Goal: Task Accomplishment & Management: Use online tool/utility

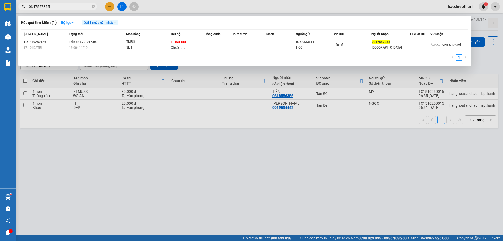
click at [181, 18] on div "Kết quả tìm kiếm ( 1 ) Bộ lọc Gửi 3 ngày gần nhất" at bounding box center [244, 22] width 447 height 8
click at [112, 138] on div at bounding box center [251, 120] width 503 height 241
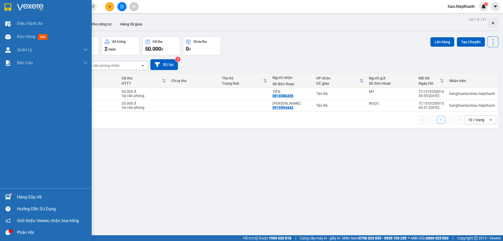
click at [13, 9] on div at bounding box center [46, 8] width 92 height 17
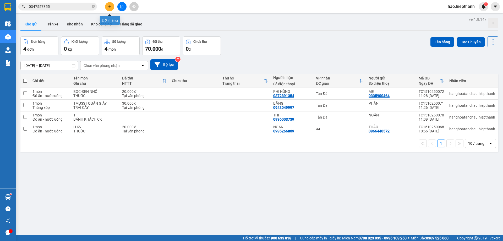
click at [112, 7] on button at bounding box center [109, 6] width 9 height 9
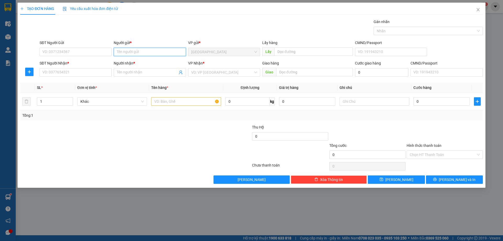
click at [135, 51] on input "Người gửi *" at bounding box center [150, 52] width 72 height 8
click at [150, 39] on div "Transit Pickup Surcharge Ids Transit Deliver Surcharge Ids Transit Deliver Surc…" at bounding box center [251, 101] width 462 height 165
click at [94, 75] on input "SĐT Người Nhận *" at bounding box center [76, 72] width 72 height 8
click at [52, 71] on input "051312622" at bounding box center [76, 72] width 72 height 8
click at [46, 71] on input "0513182622" at bounding box center [76, 72] width 72 height 8
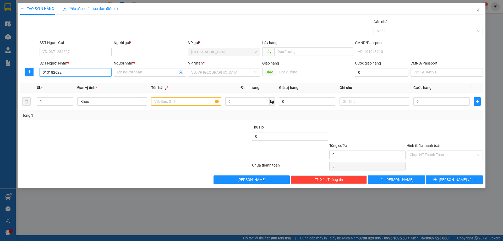
type input "0813182622"
click at [86, 84] on div "0813182622 - CHỊ TÂM ( DĐ )" at bounding box center [76, 83] width 66 height 6
type input "CHỊ TÂM ( DĐ )"
type input "0813182622"
click at [218, 72] on input "search" at bounding box center [222, 72] width 62 height 8
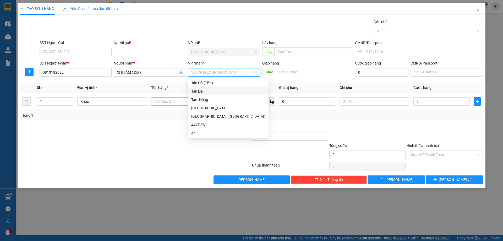
click at [202, 91] on div "Tản Đà" at bounding box center [228, 91] width 74 height 6
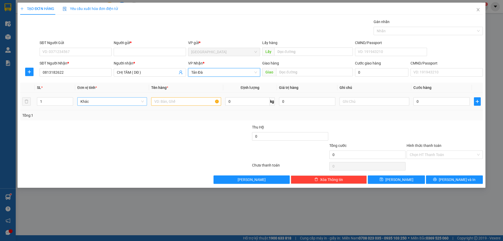
click at [81, 99] on span "Khác" at bounding box center [111, 101] width 63 height 8
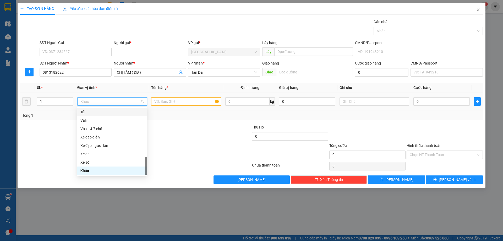
type input "Q"
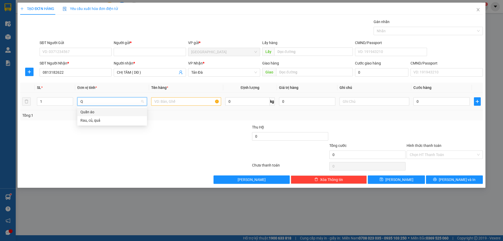
scroll to position [0, 0]
click at [93, 115] on div "Quần áo" at bounding box center [112, 112] width 70 height 8
click at [169, 99] on input "text" at bounding box center [186, 101] width 70 height 8
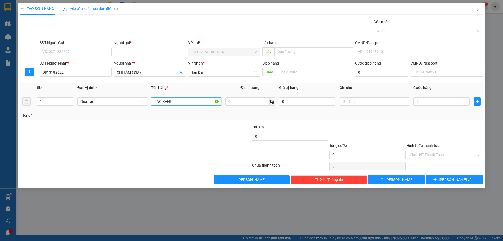
type input "BAO XANH"
click at [362, 106] on div at bounding box center [374, 101] width 70 height 10
click at [365, 104] on input "text" at bounding box center [374, 101] width 70 height 8
click at [433, 102] on input "0" at bounding box center [441, 101] width 56 height 8
click at [375, 101] on input "QA" at bounding box center [374, 101] width 70 height 8
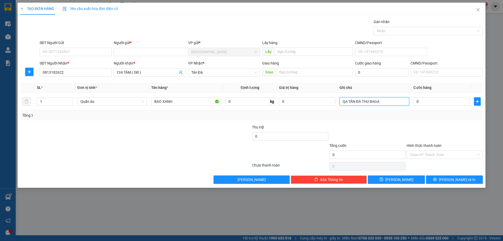
type input "QA TẢN ĐÀ THU BAGA"
click at [151, 148] on div at bounding box center [97, 151] width 154 height 18
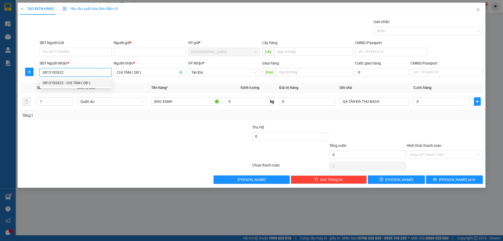
drag, startPoint x: 71, startPoint y: 74, endPoint x: 48, endPoint y: 74, distance: 23.0
click at [43, 76] on input "0813182622" at bounding box center [76, 72] width 72 height 8
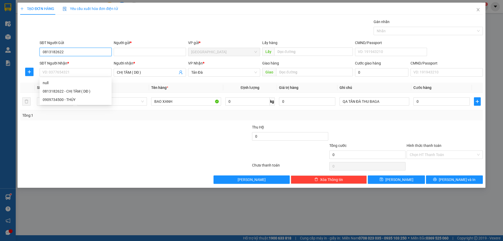
type input "0813182622"
click at [93, 47] on div "SĐT Người Gửi" at bounding box center [76, 44] width 72 height 8
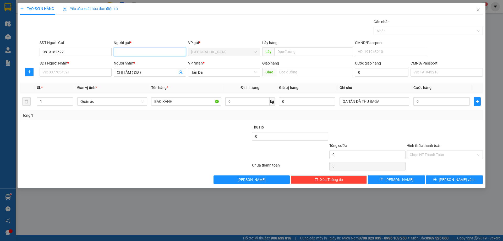
click at [120, 50] on input "Người gửi *" at bounding box center [150, 52] width 72 height 8
click at [72, 53] on input "0813182622" at bounding box center [76, 52] width 72 height 8
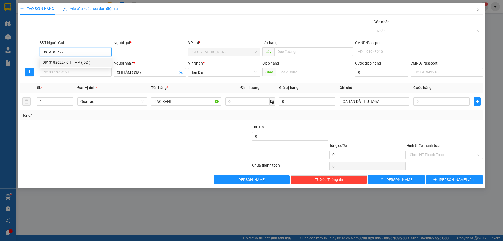
drag, startPoint x: 76, startPoint y: 63, endPoint x: 66, endPoint y: 73, distance: 13.5
click at [75, 63] on div "0813182622 - CHỊ TÂM ( DĐ )" at bounding box center [76, 62] width 66 height 6
type input "CHỊ TÂM ( DĐ )"
click at [66, 73] on input "SĐT Người Nhận *" at bounding box center [76, 72] width 72 height 8
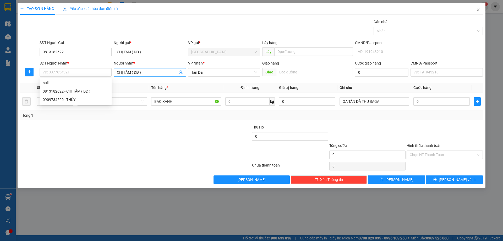
click at [148, 69] on span "CHỊ TÂM ( DĐ )" at bounding box center [150, 72] width 72 height 8
click at [151, 72] on input "CHỊ TÂM ( DĐ )" at bounding box center [147, 72] width 60 height 6
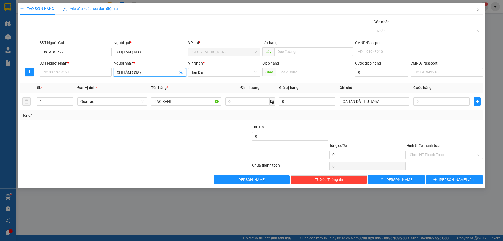
click at [151, 72] on input "CHỊ TÂM ( DĐ )" at bounding box center [147, 72] width 60 height 6
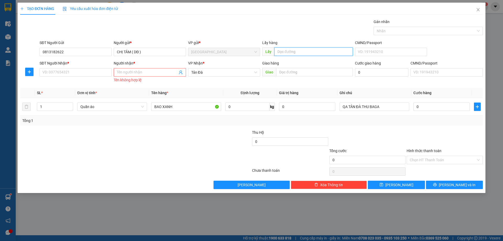
click at [313, 50] on input "text" at bounding box center [313, 51] width 79 height 8
type input "CHỢ KHU 2"
click at [124, 73] on input "Người nhận *" at bounding box center [147, 72] width 60 height 6
click at [97, 75] on input "SĐT Người Nhận *" at bounding box center [76, 72] width 72 height 8
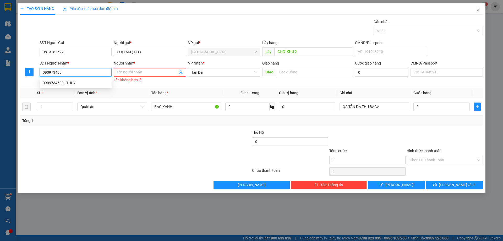
type input "0909734500"
click at [85, 82] on div "0909734500 - THÚY" at bounding box center [76, 83] width 66 height 6
type input "THÚY"
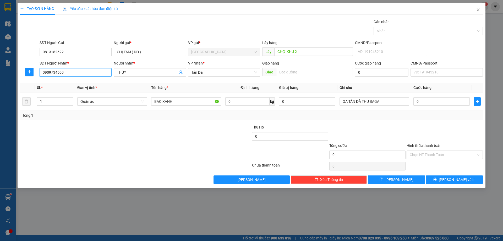
type input "0909734500"
click at [186, 148] on div at bounding box center [212, 151] width 77 height 18
click at [142, 68] on span "THÚY" at bounding box center [150, 72] width 72 height 8
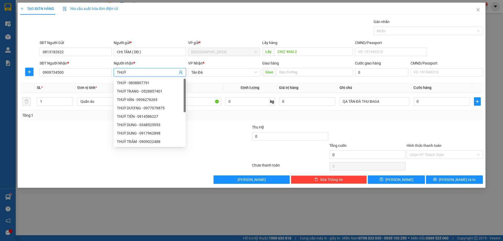
type input "THUỲ"
click at [202, 136] on div at bounding box center [212, 133] width 77 height 18
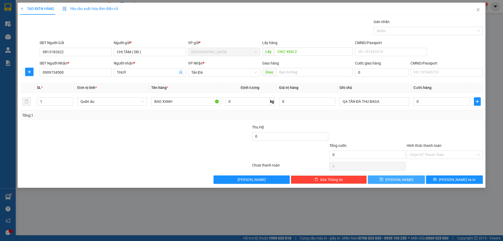
click at [419, 179] on button "[PERSON_NAME]" at bounding box center [396, 179] width 57 height 8
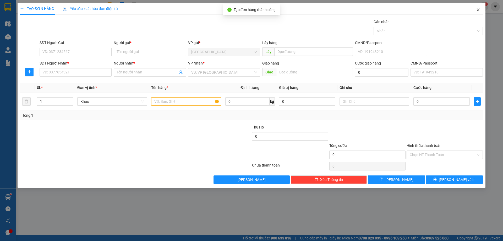
click at [477, 9] on icon "close" at bounding box center [478, 10] width 4 height 4
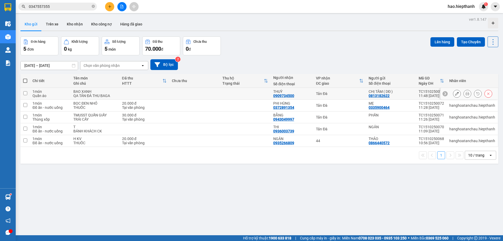
click at [69, 93] on td "1 món Quần áo" at bounding box center [50, 94] width 41 height 12
checkbox input "true"
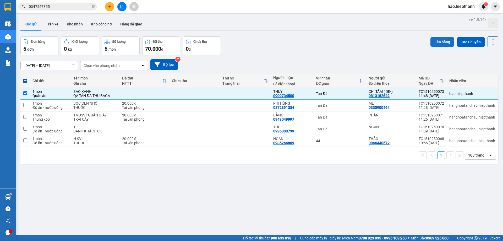
click at [440, 42] on button "Lên hàng" at bounding box center [442, 41] width 24 height 9
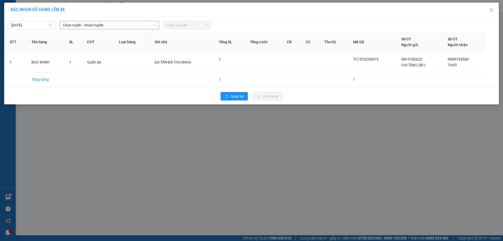
click at [94, 29] on span "Chọn tuyến - nhóm tuyến" at bounding box center [109, 25] width 93 height 8
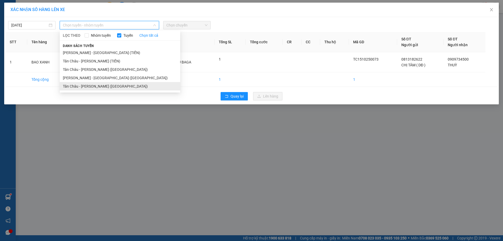
click at [79, 89] on li "Tân Châu - [PERSON_NAME] ([GEOGRAPHIC_DATA])" at bounding box center [120, 86] width 120 height 8
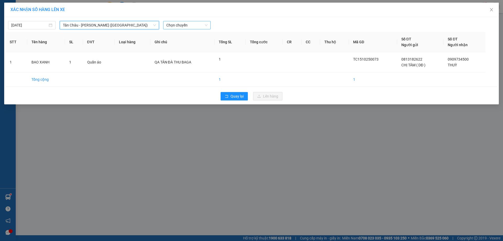
click at [179, 25] on span "Chọn chuyến" at bounding box center [186, 25] width 41 height 8
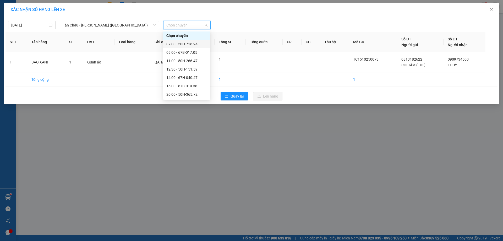
click at [173, 45] on div "07:00 - 50H-716.94" at bounding box center [186, 44] width 41 height 6
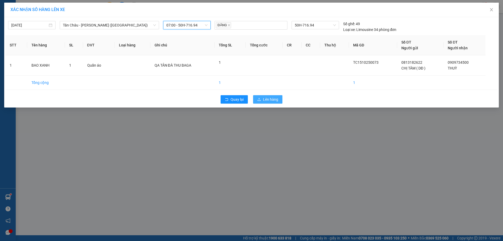
drag, startPoint x: 274, startPoint y: 100, endPoint x: 267, endPoint y: 91, distance: 11.5
click at [271, 96] on button "Lên hàng" at bounding box center [267, 99] width 29 height 8
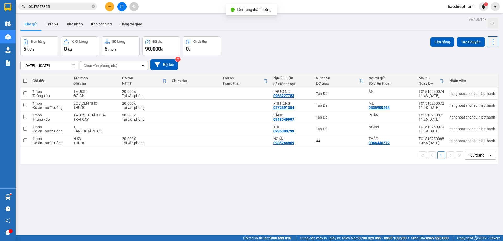
click at [125, 9] on button at bounding box center [121, 6] width 9 height 9
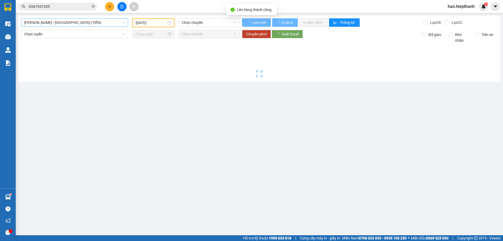
type input "[DATE]"
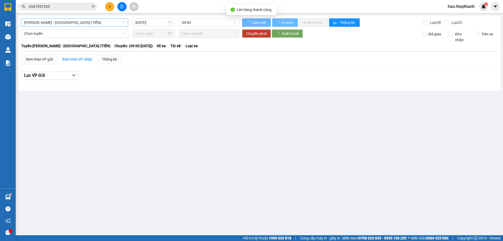
click at [86, 24] on span "[PERSON_NAME] - [GEOGRAPHIC_DATA] (TIỀN)" at bounding box center [74, 23] width 101 height 8
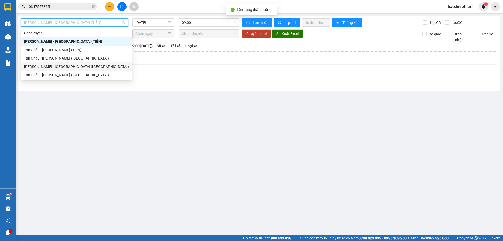
click at [54, 69] on div "[PERSON_NAME] - [GEOGRAPHIC_DATA] ([GEOGRAPHIC_DATA])" at bounding box center [76, 66] width 111 height 8
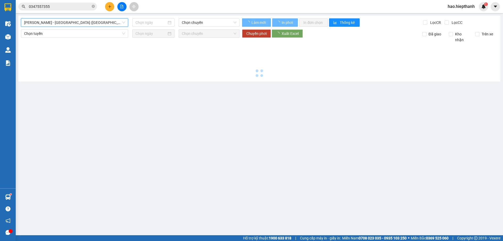
type input "[DATE]"
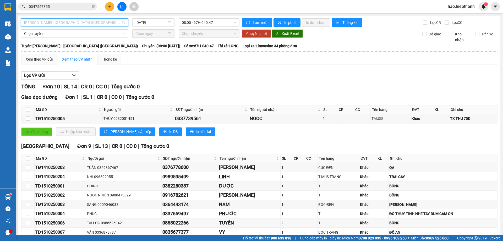
click at [82, 24] on span "[PERSON_NAME] - [GEOGRAPHIC_DATA] ([GEOGRAPHIC_DATA])" at bounding box center [74, 23] width 101 height 8
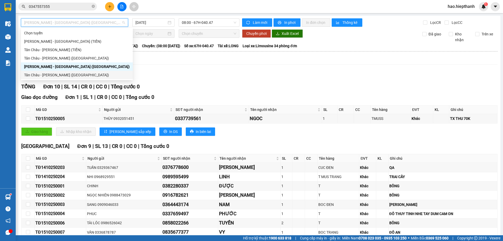
drag, startPoint x: 65, startPoint y: 80, endPoint x: 84, endPoint y: 75, distance: 20.3
click at [65, 79] on body "Kết quả tìm kiếm ( 1 ) Bộ lọc Gửi 3 ngày gần nhất Mã ĐH Trạng thái Món hàng Thu…" at bounding box center [251, 120] width 503 height 241
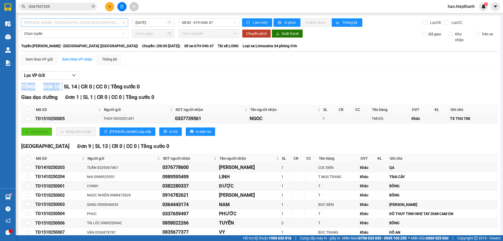
click at [52, 23] on span "[PERSON_NAME] - [GEOGRAPHIC_DATA] ([GEOGRAPHIC_DATA])" at bounding box center [74, 23] width 101 height 8
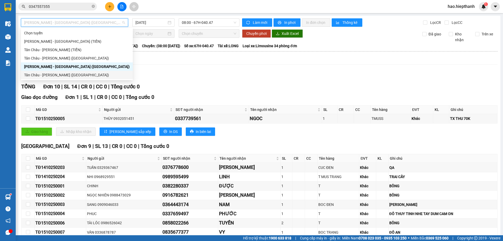
drag, startPoint x: 46, startPoint y: 74, endPoint x: 169, endPoint y: 35, distance: 129.6
click at [46, 75] on div "Tân Châu - [PERSON_NAME] ([GEOGRAPHIC_DATA])" at bounding box center [76, 75] width 105 height 6
type input "[DATE]"
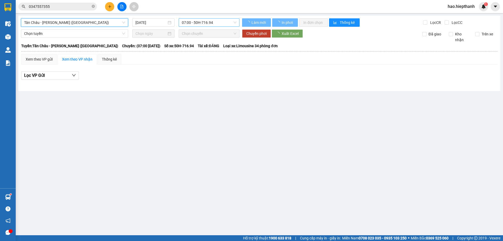
click at [202, 23] on span "07:00 - 50H-716.94" at bounding box center [209, 23] width 54 height 8
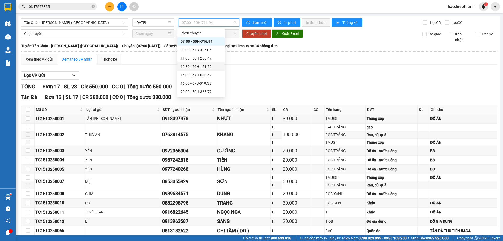
click at [321, 67] on div "Xem theo VP gửi Xem theo VP nhận Thống kê Lọc VP Gửi TỔNG Đơn 17 | SL 23 | CR …" at bounding box center [259, 210] width 476 height 313
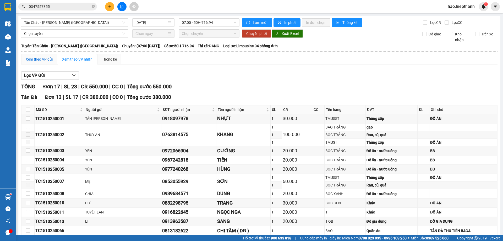
click at [34, 59] on div "Xem theo VP gửi" at bounding box center [39, 59] width 27 height 6
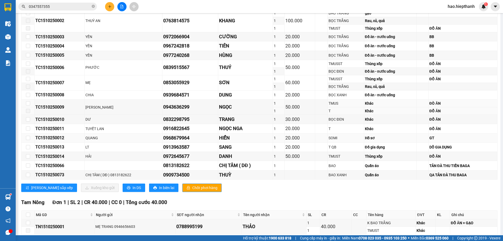
scroll to position [200, 0]
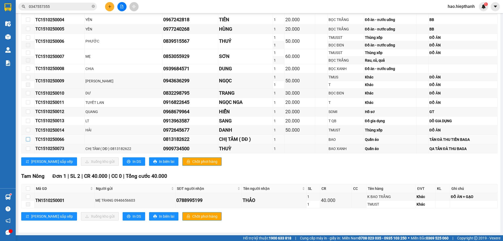
click at [29, 139] on input "checkbox" at bounding box center [28, 139] width 4 height 4
checkbox input "true"
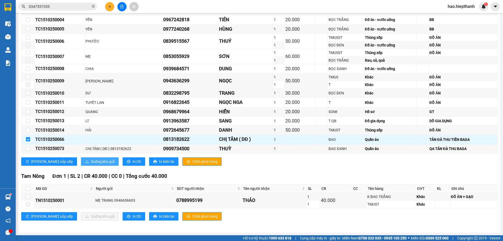
click at [93, 163] on button "Xuống kho gửi" at bounding box center [100, 161] width 38 height 8
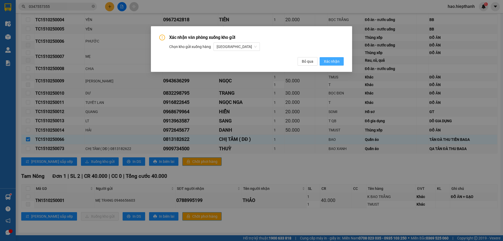
click at [335, 62] on span "Xác nhận" at bounding box center [332, 61] width 16 height 6
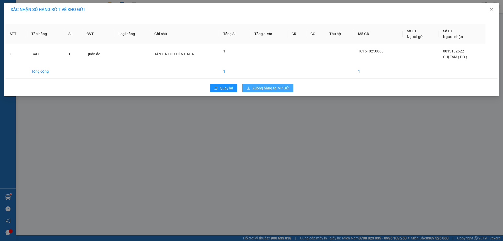
click at [258, 90] on span "Xuống hàng tại VP Gửi" at bounding box center [270, 88] width 37 height 6
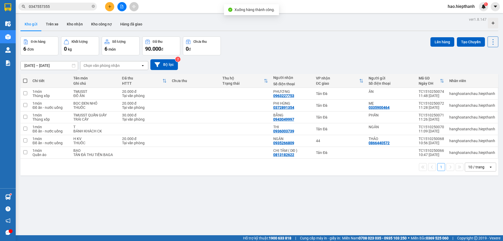
drag, startPoint x: 32, startPoint y: 26, endPoint x: 122, endPoint y: 32, distance: 89.5
click at [33, 25] on button "Kho gửi" at bounding box center [30, 24] width 21 height 13
click at [487, 152] on icon at bounding box center [488, 152] width 2 height 2
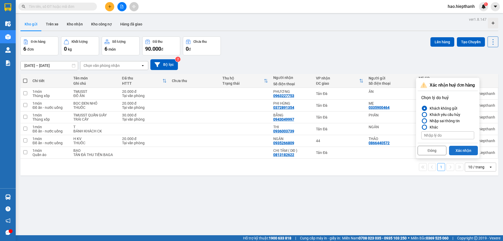
click at [456, 148] on button "Xác nhận" at bounding box center [463, 150] width 29 height 9
